Goal: Check status: Check status

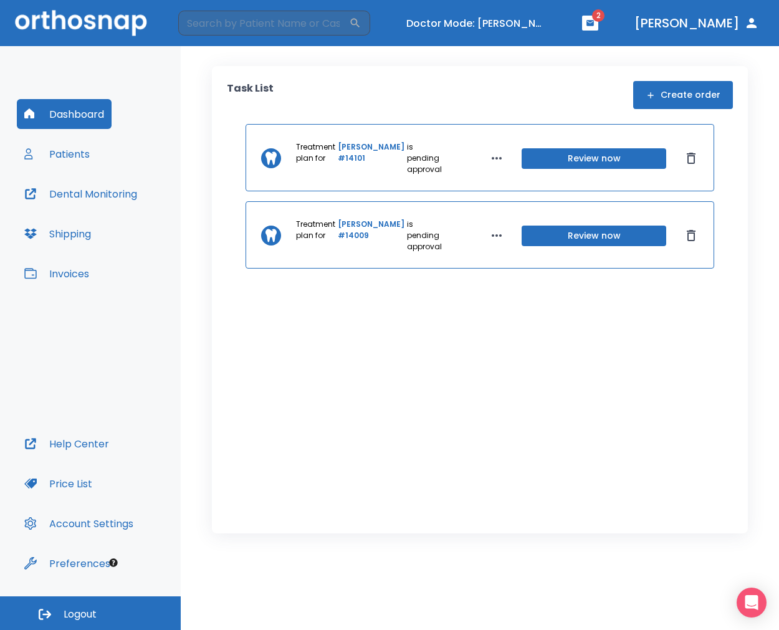
click at [98, 159] on div "Dashboard Patients Dental Monitoring Shipping Invoices" at bounding box center [90, 264] width 147 height 330
click at [39, 152] on button "Patients" at bounding box center [57, 154] width 80 height 30
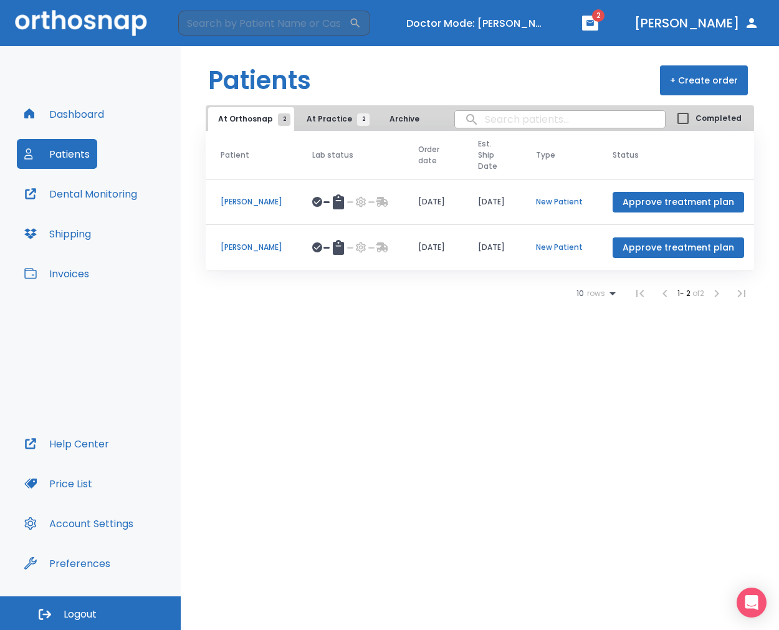
click at [259, 239] on td "[PERSON_NAME]" at bounding box center [252, 248] width 92 height 46
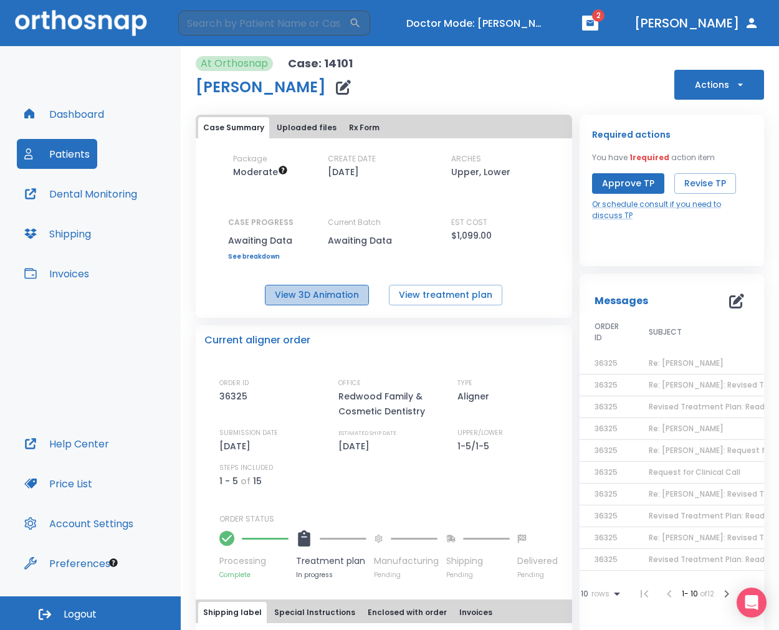
click at [327, 293] on button "View 3D Animation" at bounding box center [317, 295] width 104 height 21
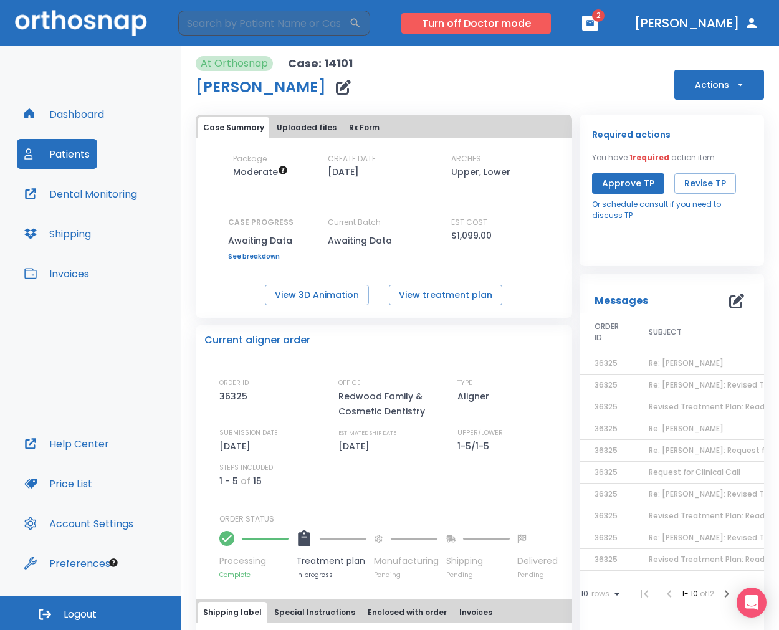
click at [503, 20] on button "Turn off Doctor mode" at bounding box center [476, 23] width 150 height 21
